Goal: Task Accomplishment & Management: Manage account settings

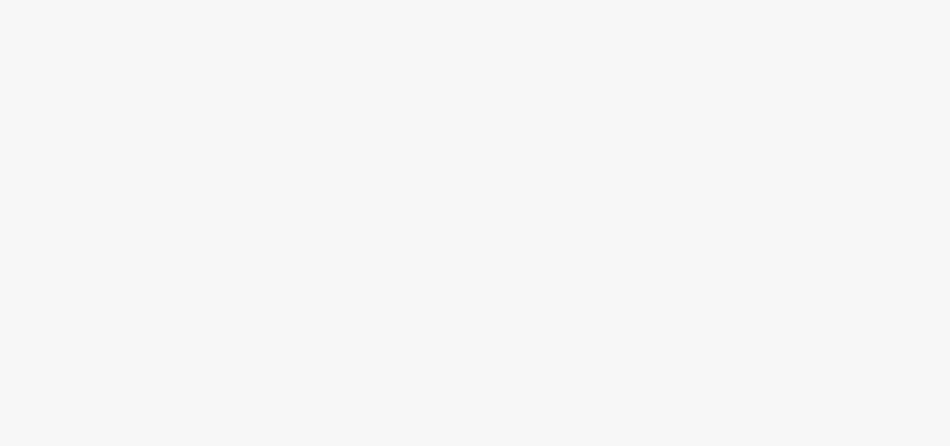
click at [572, 189] on body at bounding box center [475, 223] width 950 height 446
click at [533, 94] on body at bounding box center [475, 223] width 950 height 446
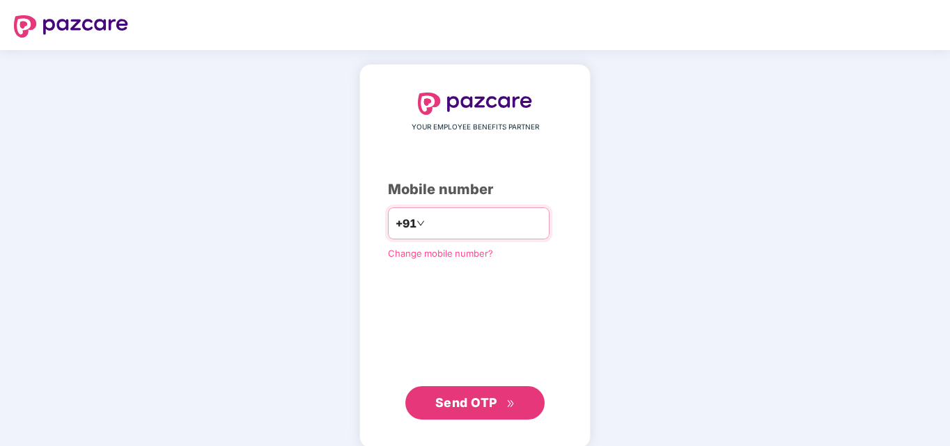
type input "**********"
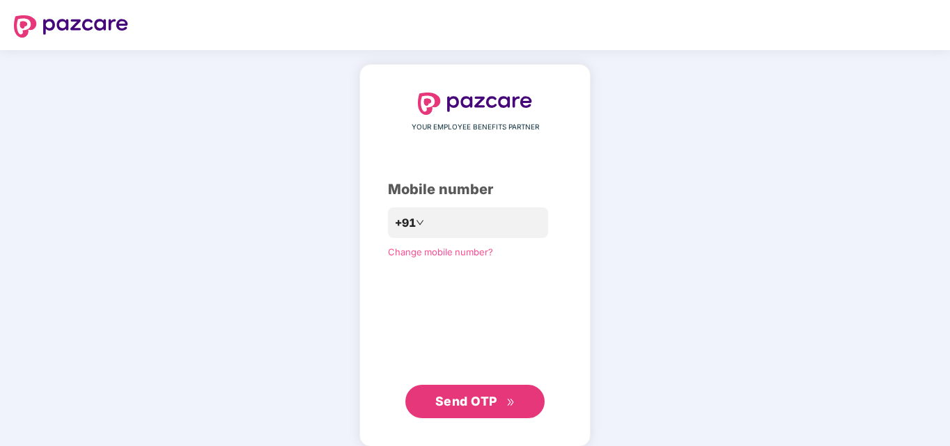
click at [444, 396] on span "Send OTP" at bounding box center [466, 401] width 62 height 15
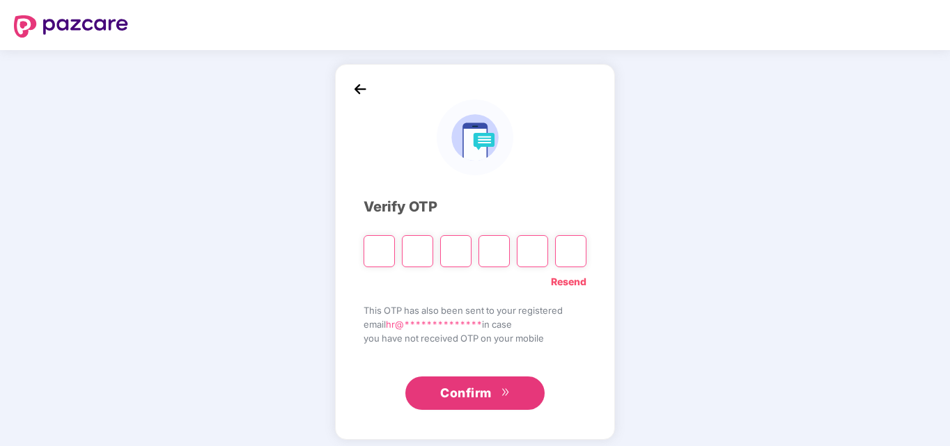
type input "*"
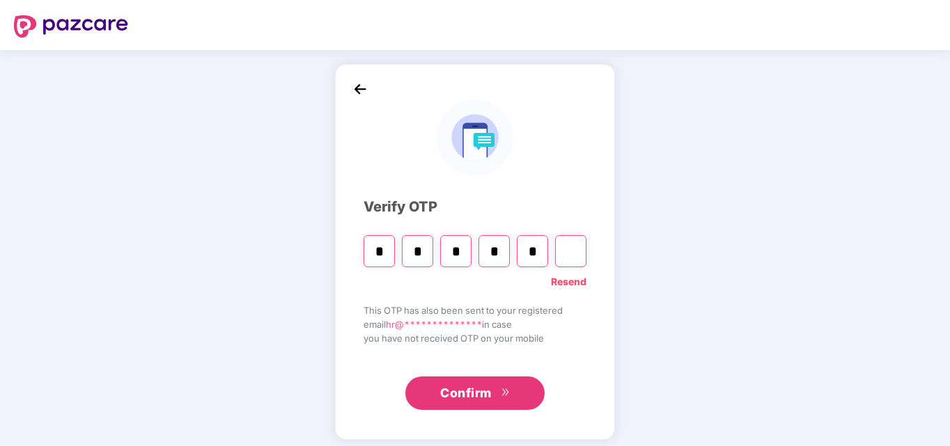
type input "*"
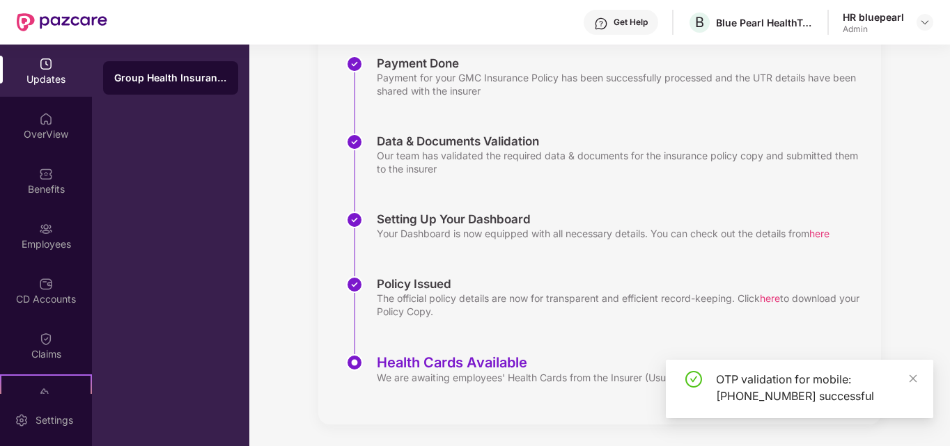
scroll to position [216, 0]
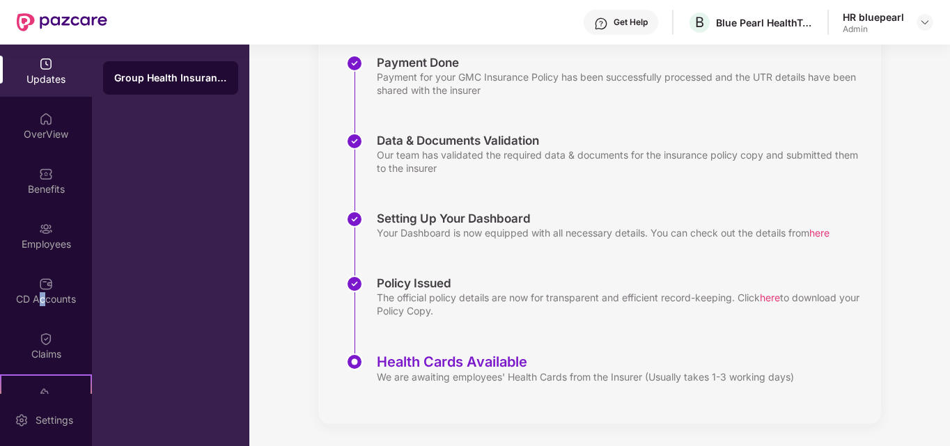
drag, startPoint x: 40, startPoint y: 295, endPoint x: 91, endPoint y: 292, distance: 50.2
click at [40, 295] on div "CD Accounts" at bounding box center [46, 300] width 92 height 14
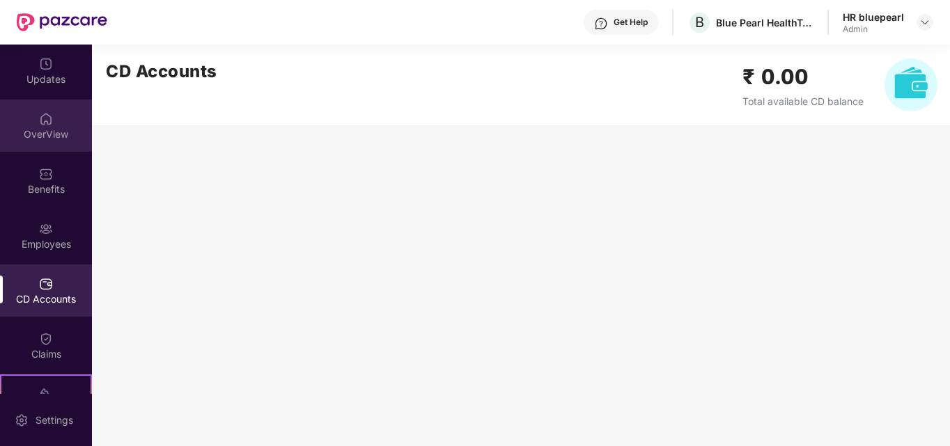
click at [36, 146] on div "OverView" at bounding box center [46, 126] width 92 height 52
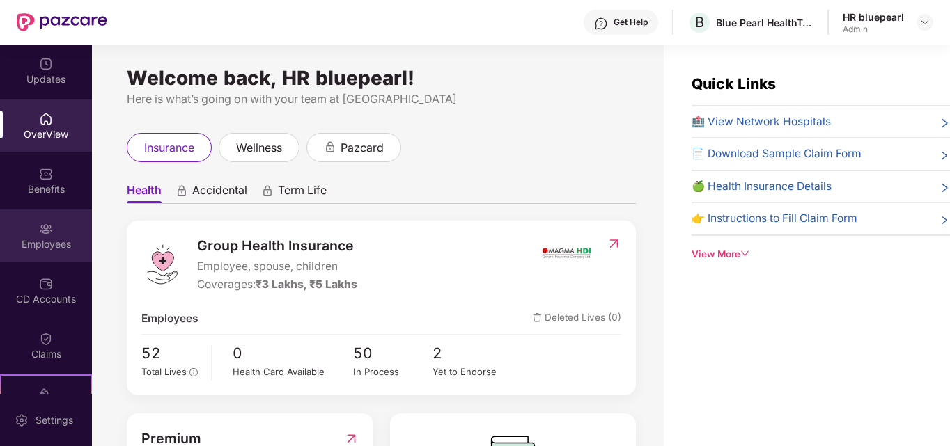
click at [42, 241] on div "Employees" at bounding box center [46, 244] width 92 height 14
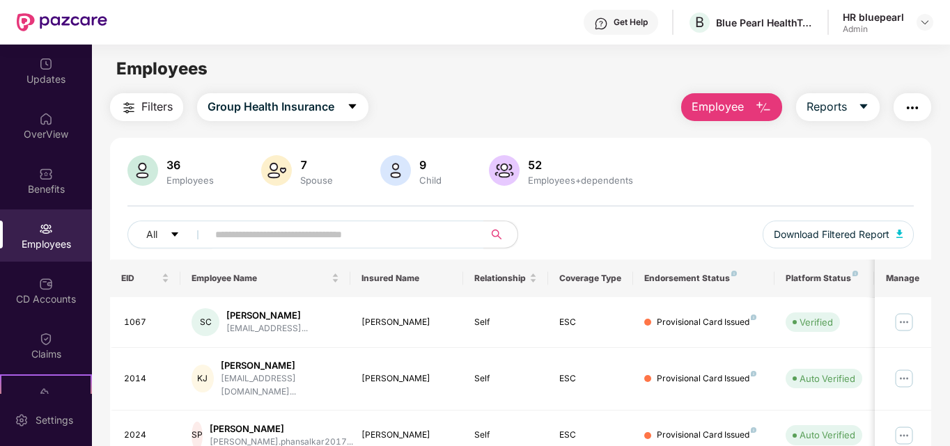
click at [47, 301] on div "CD Accounts" at bounding box center [46, 300] width 92 height 14
